Goal: Task Accomplishment & Management: Complete application form

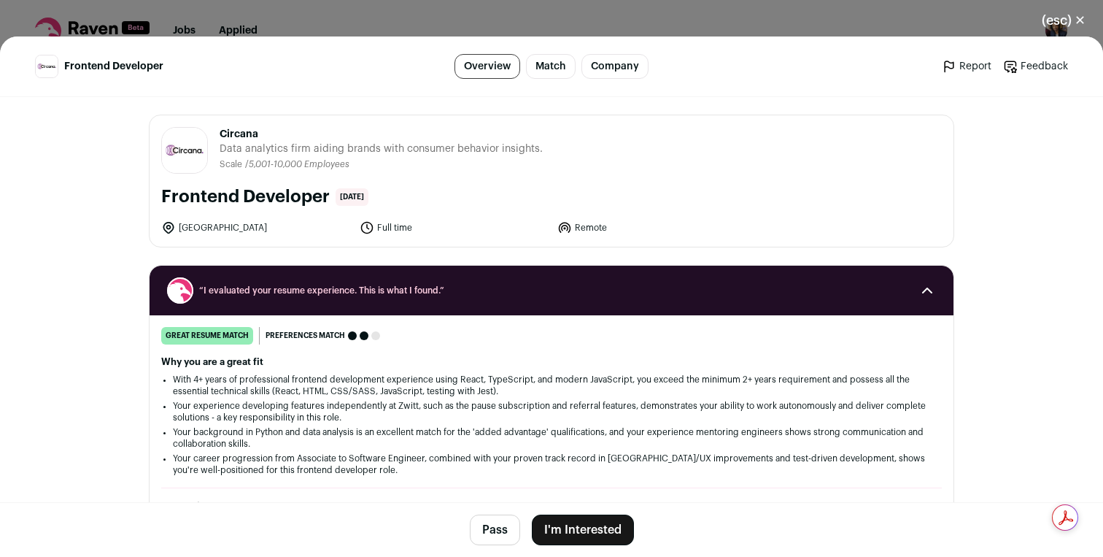
click at [617, 536] on button "I'm Interested" at bounding box center [583, 529] width 102 height 31
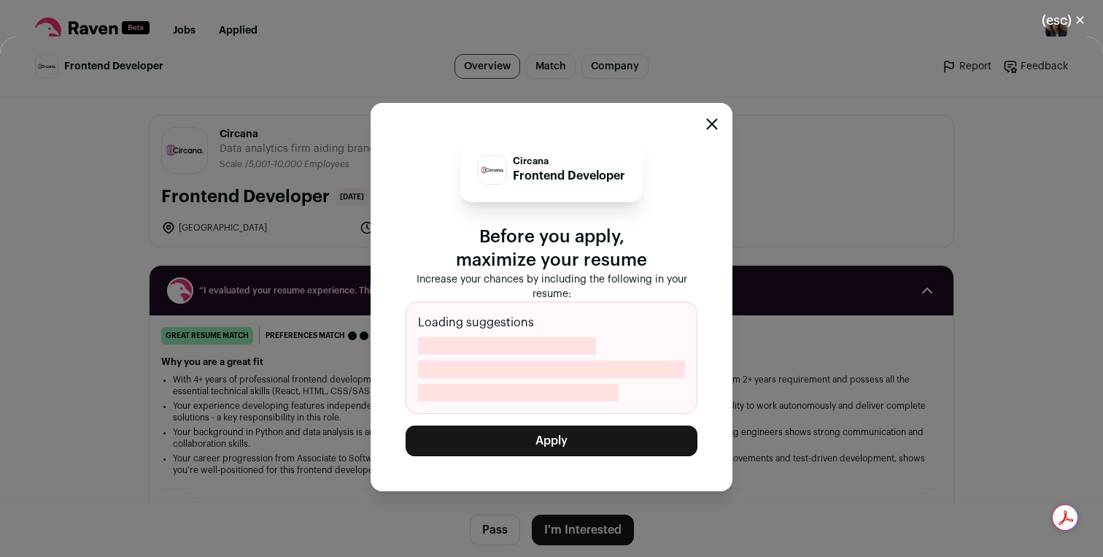
click at [583, 442] on button "Apply" at bounding box center [552, 440] width 292 height 31
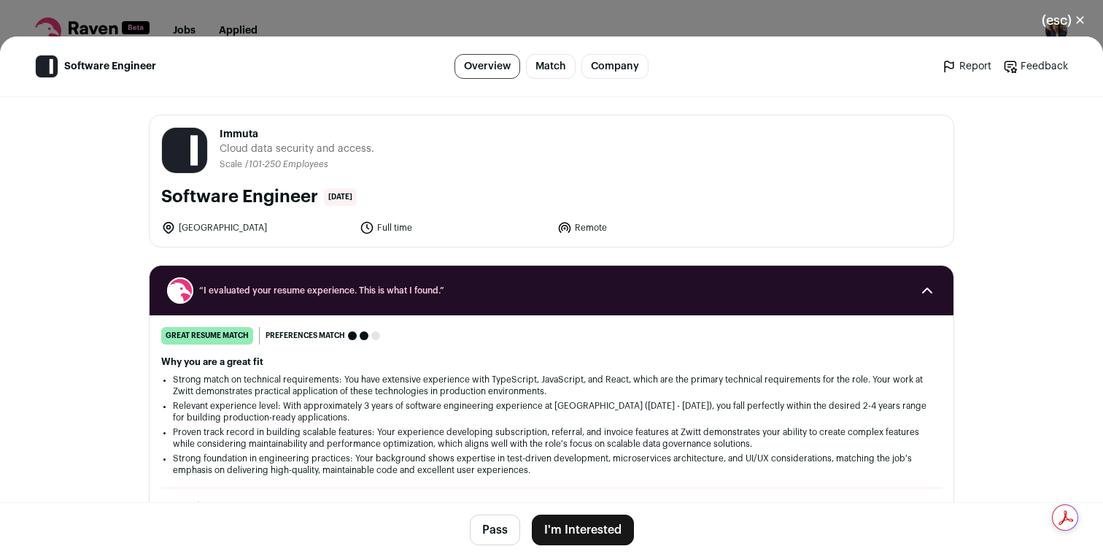
click at [577, 527] on button "I'm Interested" at bounding box center [583, 529] width 102 height 31
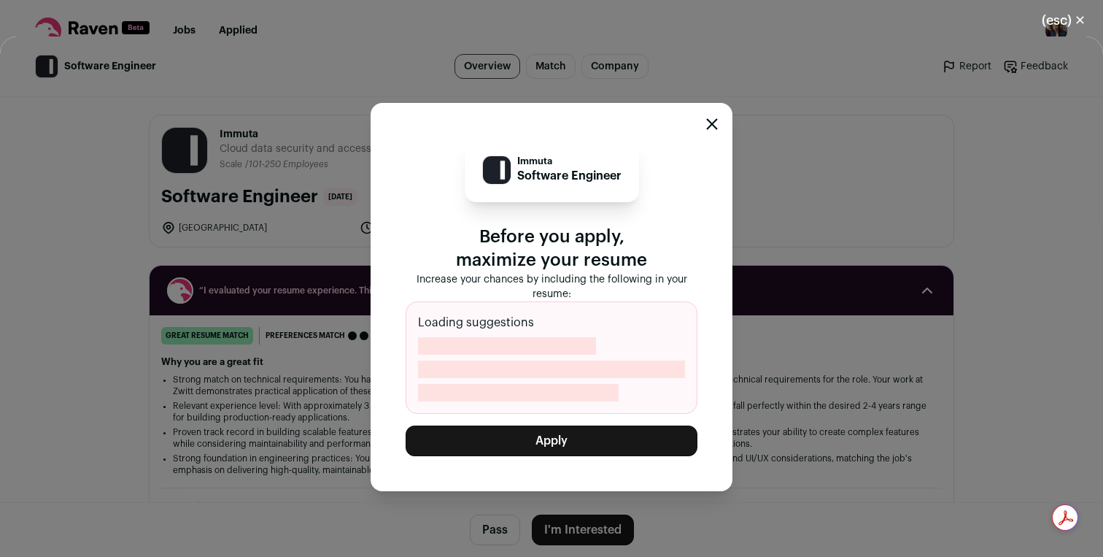
click at [565, 444] on button "Apply" at bounding box center [552, 440] width 292 height 31
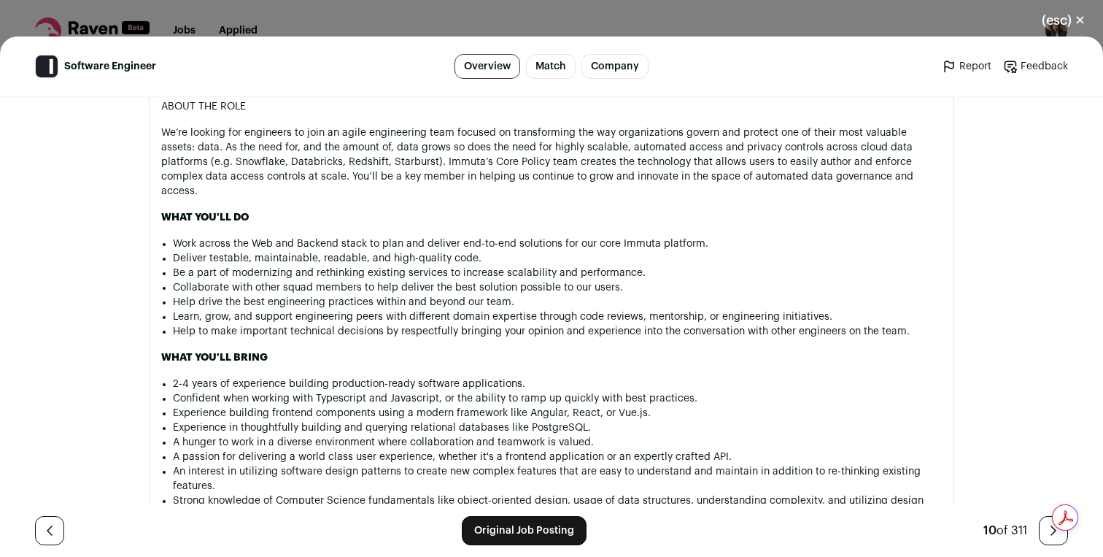
scroll to position [1168, 0]
